Goal: Task Accomplishment & Management: Use online tool/utility

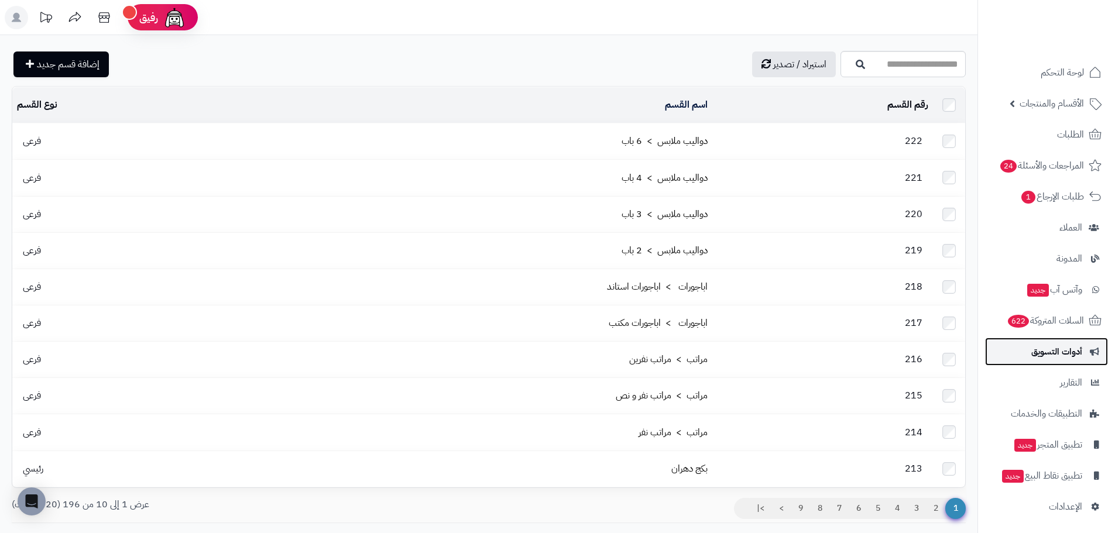
click at [1062, 355] on span "أدوات التسويق" at bounding box center [1056, 352] width 51 height 16
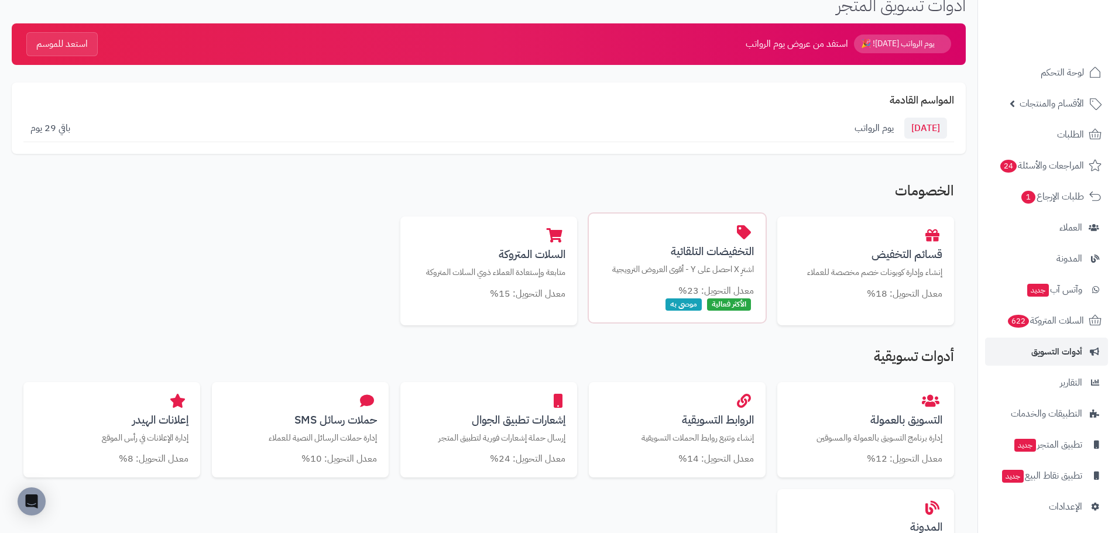
scroll to position [59, 0]
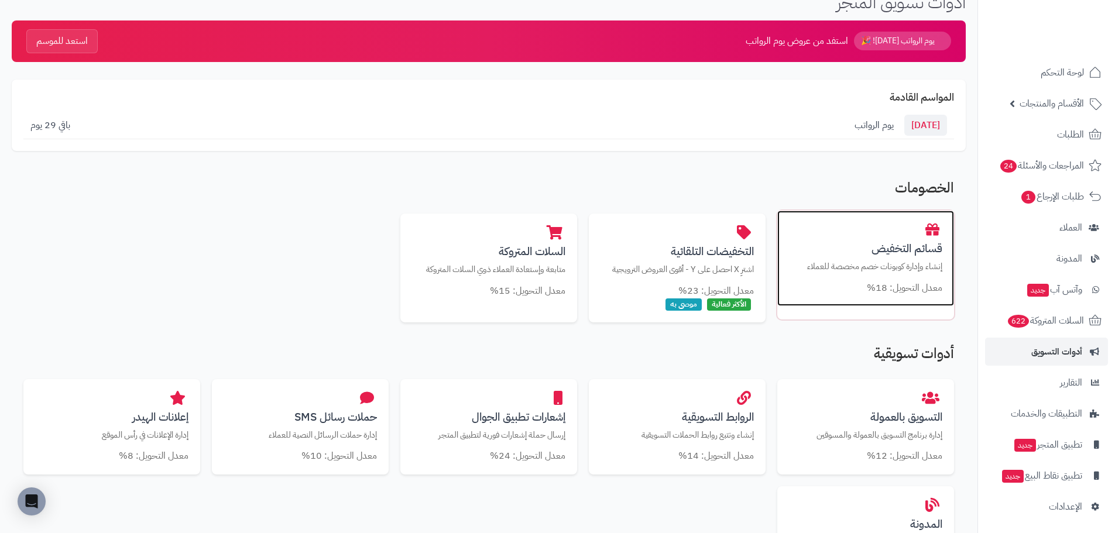
click at [889, 238] on div "قسائم التخفيض إنشاء وإدارة كوبونات خصم مخصصة للعملاء معدل التحويل: 18%" at bounding box center [865, 259] width 177 height 96
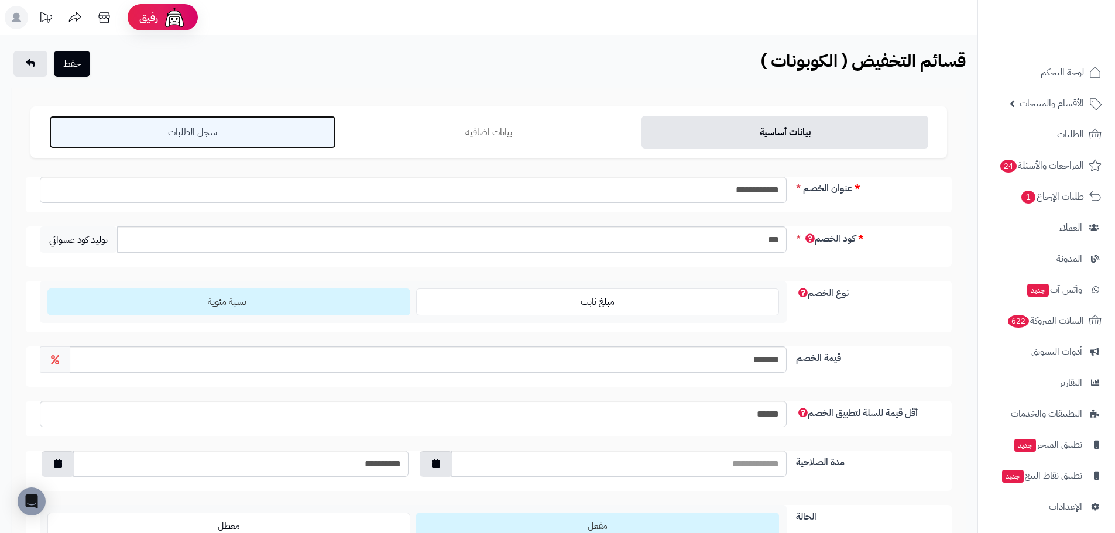
click at [225, 142] on link "سجل الطلبات" at bounding box center [192, 132] width 287 height 33
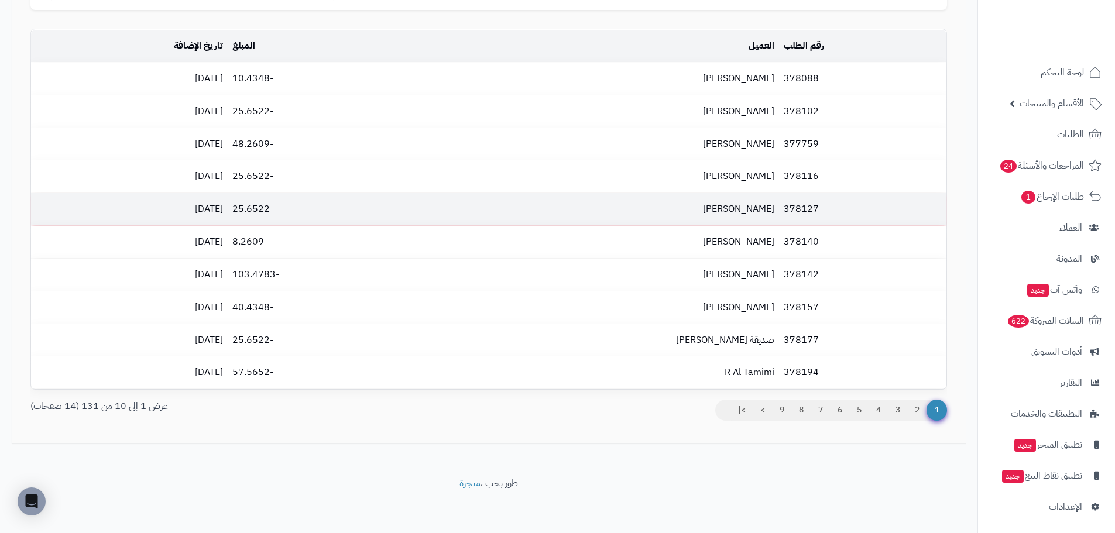
scroll to position [150, 0]
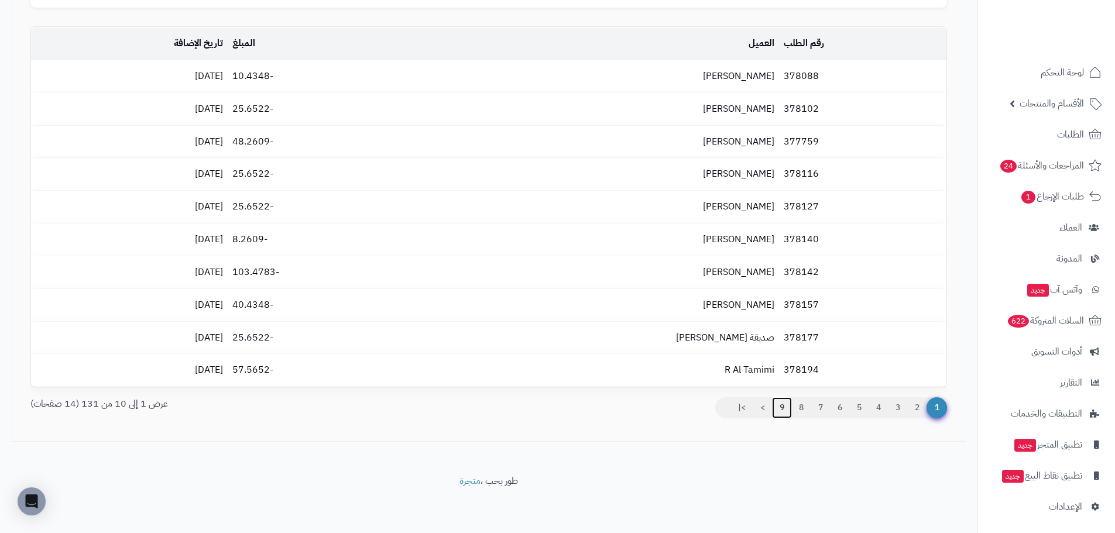
click at [777, 410] on link "9" at bounding box center [782, 407] width 20 height 21
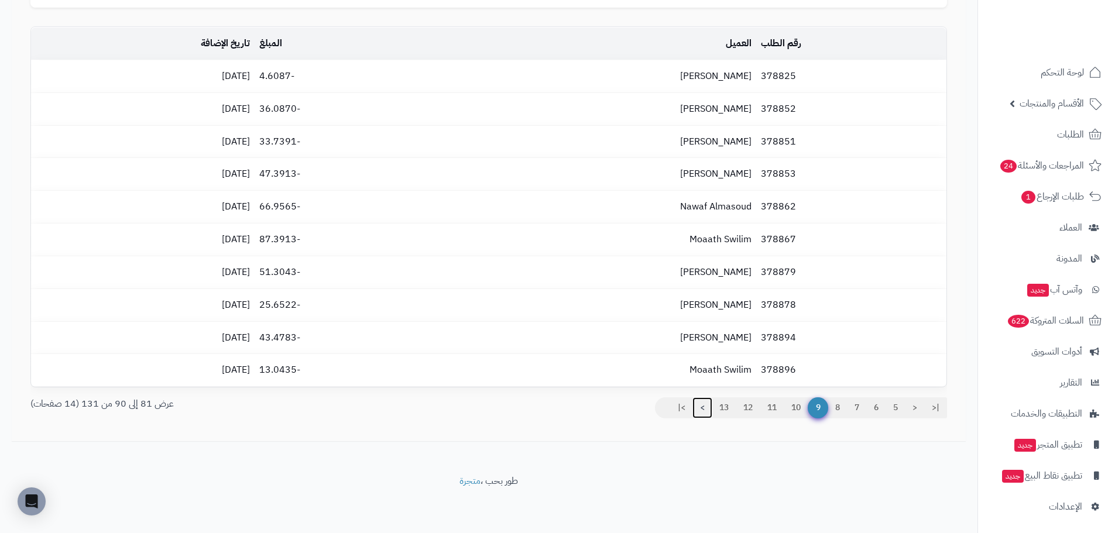
click at [699, 410] on link ">" at bounding box center [702, 407] width 20 height 21
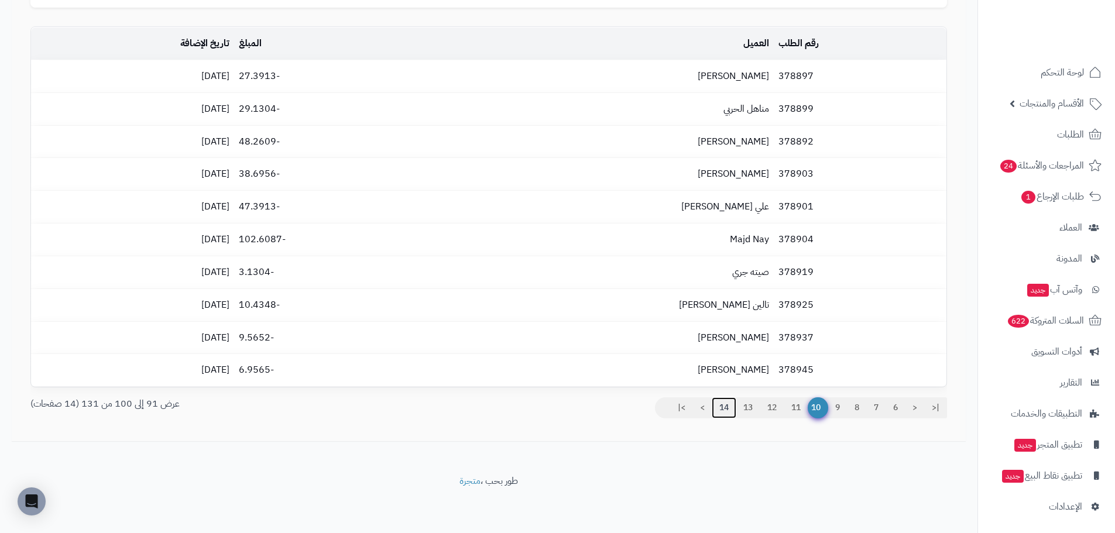
click at [719, 410] on link "14" at bounding box center [724, 407] width 25 height 21
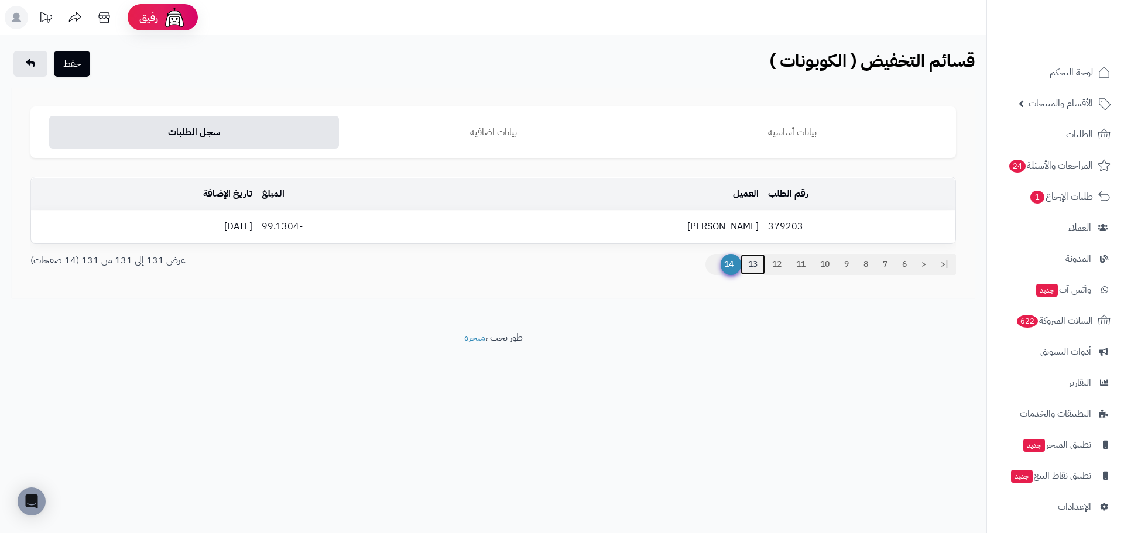
click at [752, 264] on link "13" at bounding box center [752, 264] width 25 height 21
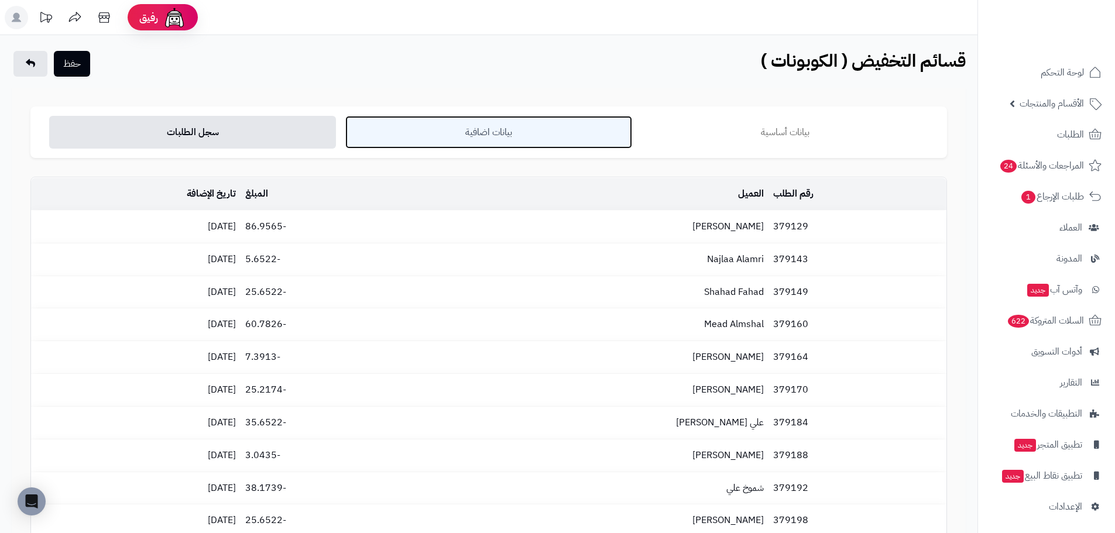
click at [512, 121] on link "بيانات اضافية" at bounding box center [488, 132] width 287 height 33
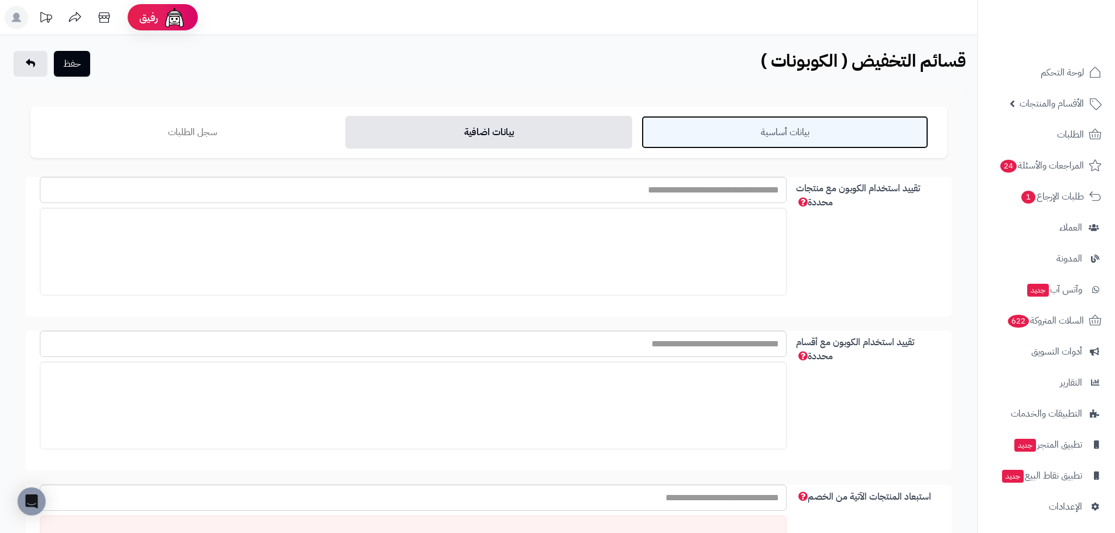
click at [843, 132] on link "بيانات أساسية" at bounding box center [784, 132] width 287 height 33
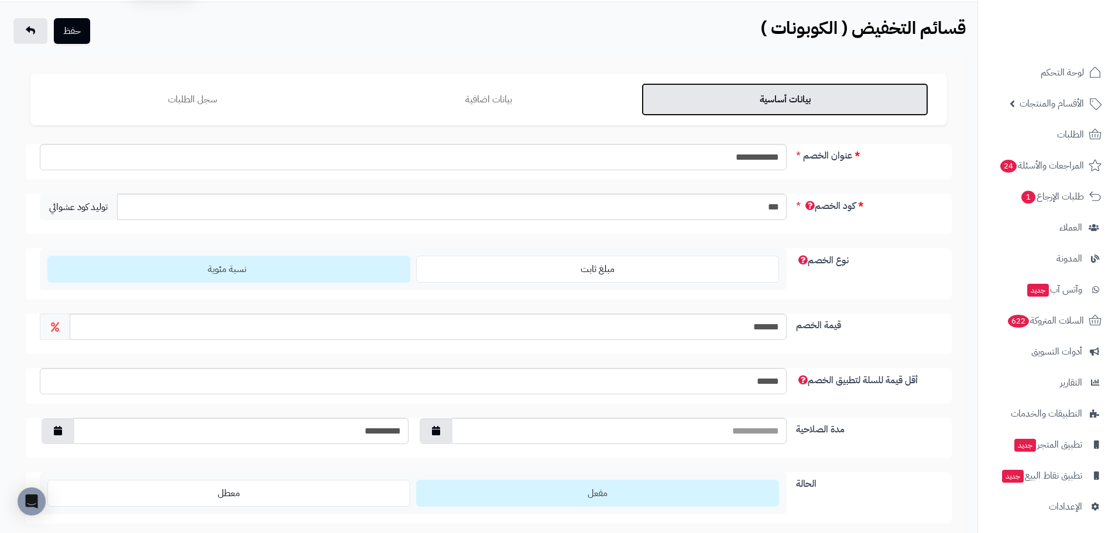
scroll to position [148, 0]
